Goal: Task Accomplishment & Management: Use online tool/utility

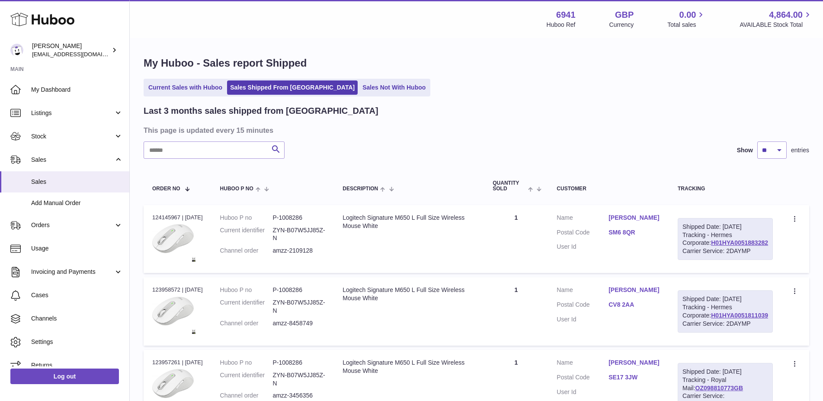
click at [49, 157] on span "Sales" at bounding box center [72, 160] width 83 height 8
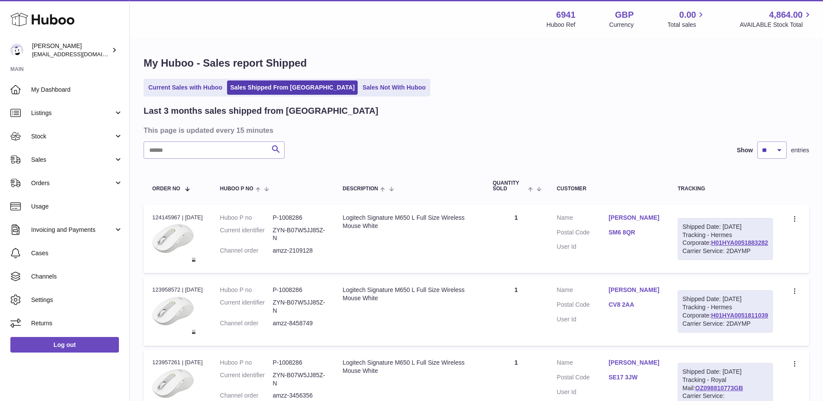
click at [49, 157] on span "Sales" at bounding box center [72, 160] width 83 height 8
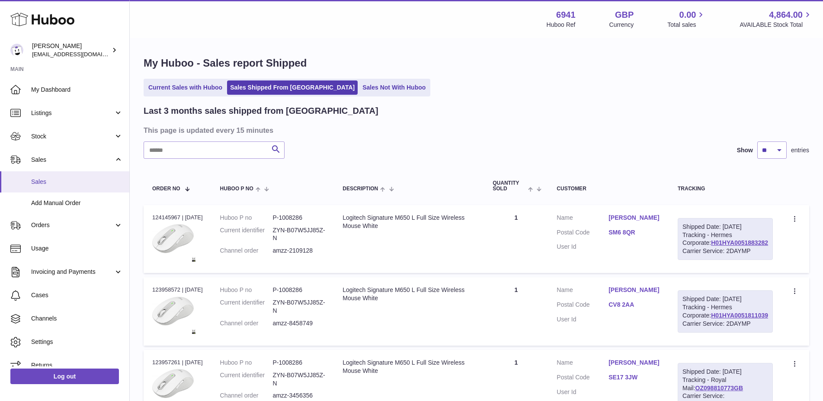
click at [50, 181] on span "Sales" at bounding box center [77, 182] width 92 height 8
click at [51, 181] on span "Sales" at bounding box center [77, 182] width 92 height 8
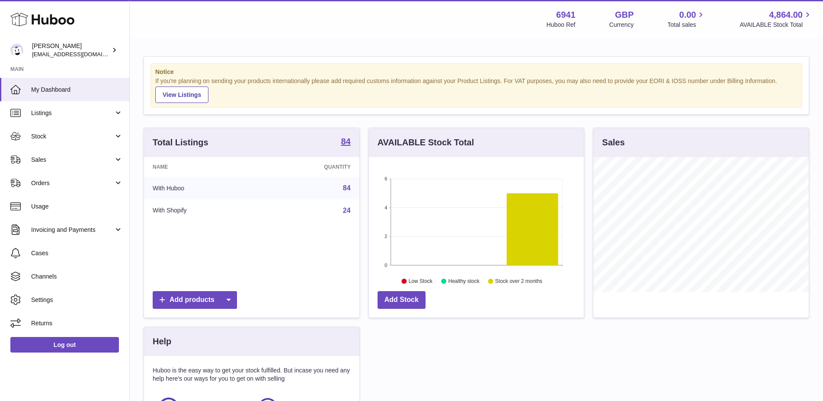
scroll to position [135, 215]
click at [62, 166] on link "Sales" at bounding box center [64, 159] width 129 height 23
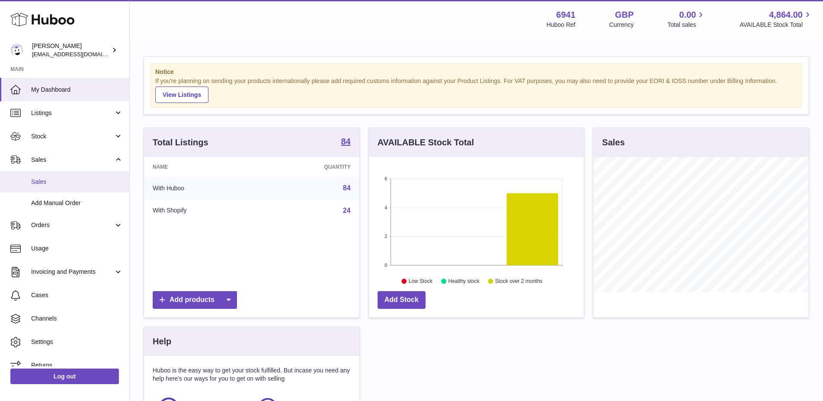
click at [65, 183] on span "Sales" at bounding box center [77, 182] width 92 height 8
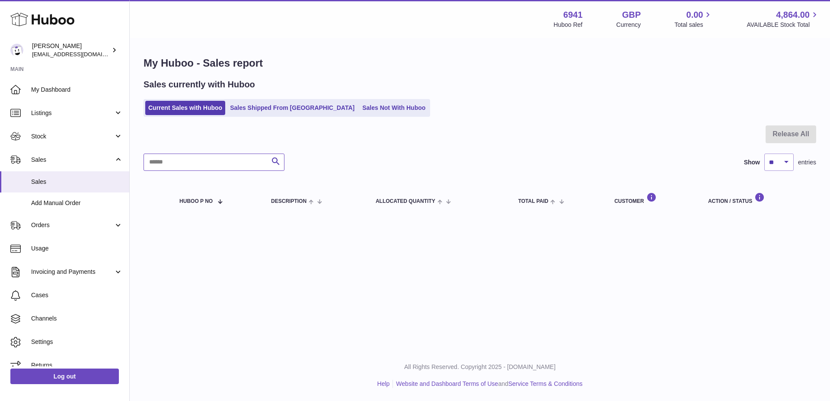
click at [256, 165] on input "text" at bounding box center [214, 161] width 141 height 17
click at [86, 202] on span "Add Manual Order" at bounding box center [77, 203] width 92 height 8
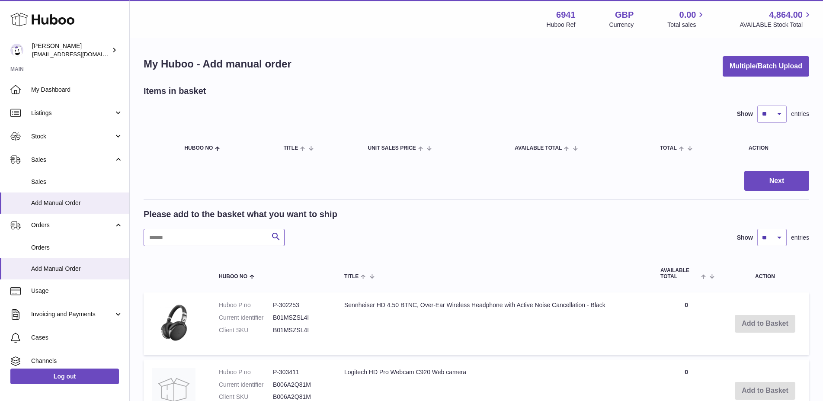
click at [236, 241] on input "text" at bounding box center [214, 237] width 141 height 17
type input "******"
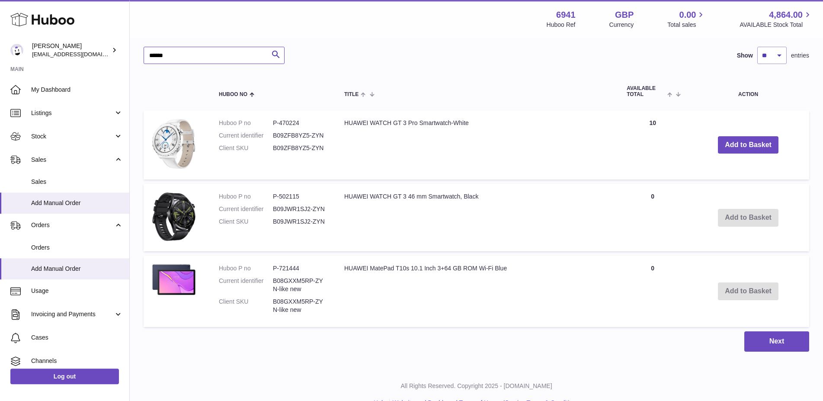
scroll to position [193, 0]
